Goal: Task Accomplishment & Management: Complete application form

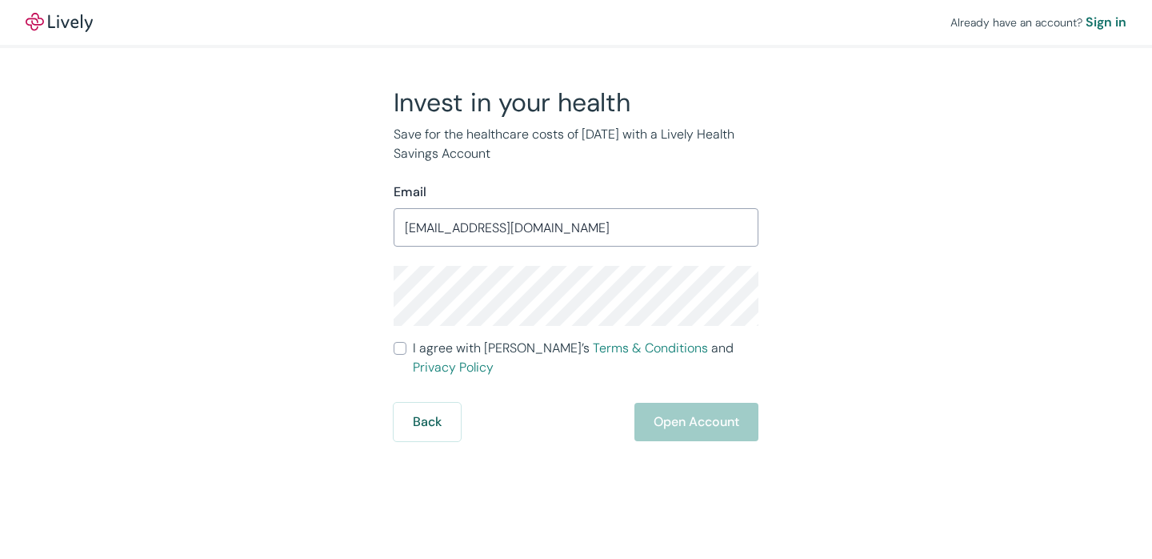
click at [740, 227] on keeper-lock "Open Keeper Popup" at bounding box center [737, 227] width 19 height 19
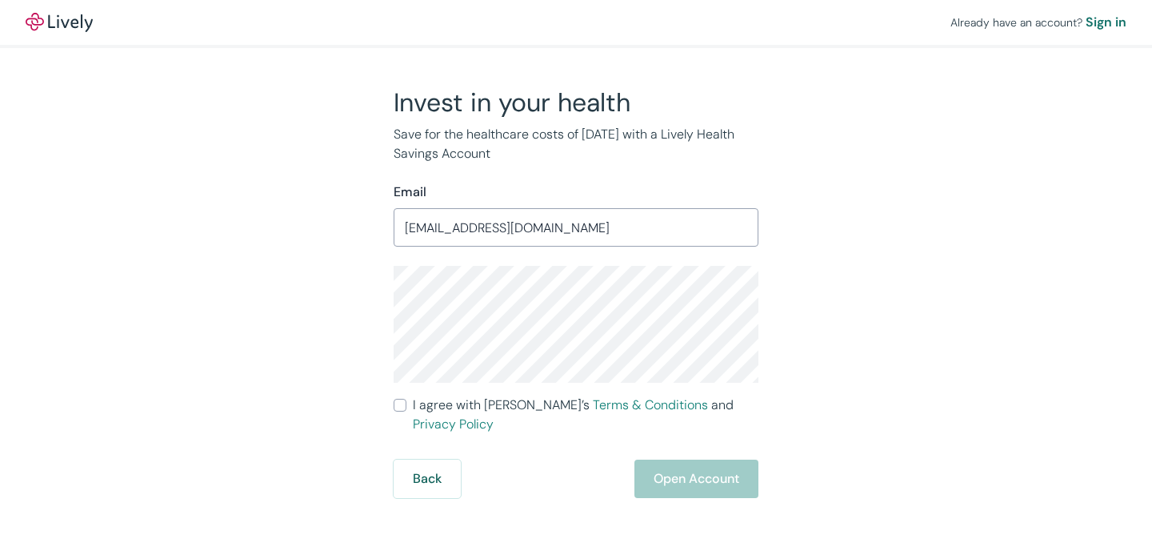
click at [403, 407] on input "I agree with Lively’s Terms & Conditions and Privacy Policy" at bounding box center [400, 405] width 13 height 13
checkbox input "true"
click at [694, 460] on button "Open Account" at bounding box center [697, 478] width 124 height 38
click at [708, 461] on div "Back Just a moment" at bounding box center [576, 478] width 365 height 38
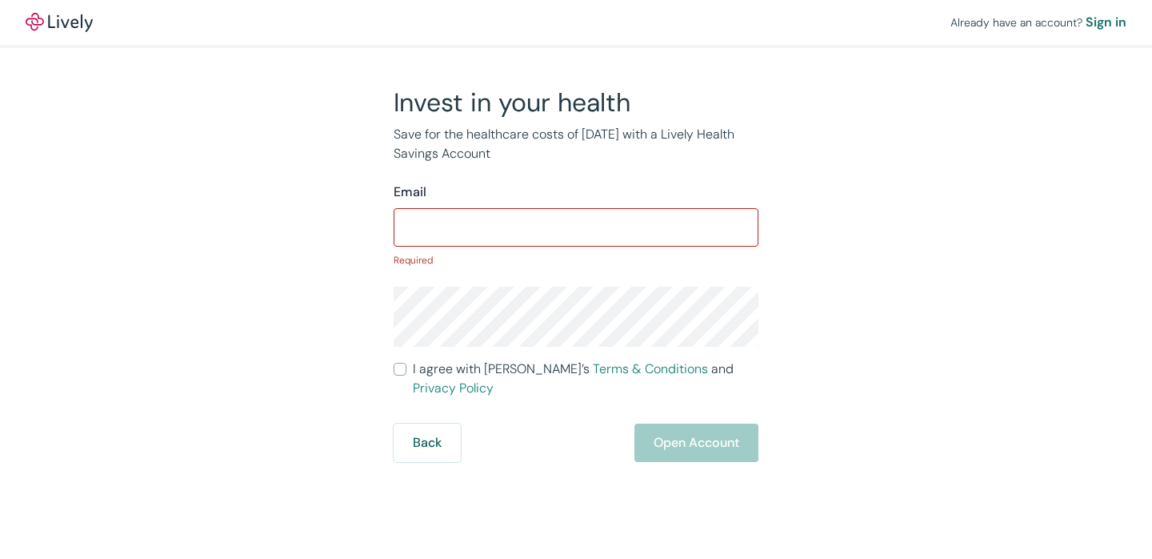
type input "[EMAIL_ADDRESS][DOMAIN_NAME]"
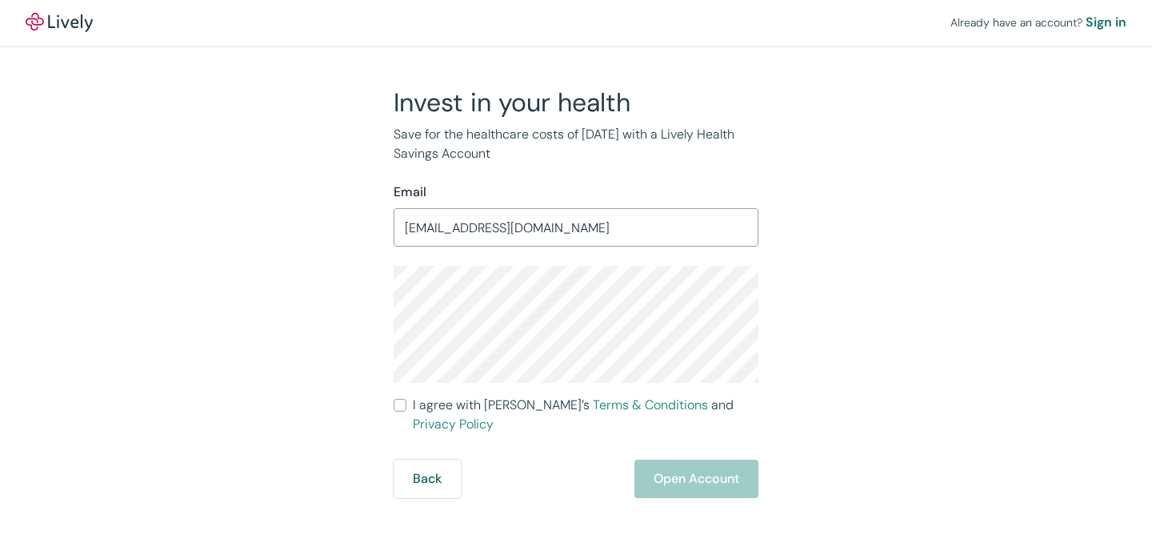
click at [401, 406] on input "I agree with Lively’s Terms & Conditions and Privacy Policy" at bounding box center [400, 405] width 13 height 13
checkbox input "true"
click at [671, 459] on button "Open Account" at bounding box center [697, 478] width 124 height 38
